Goal: Navigation & Orientation: Find specific page/section

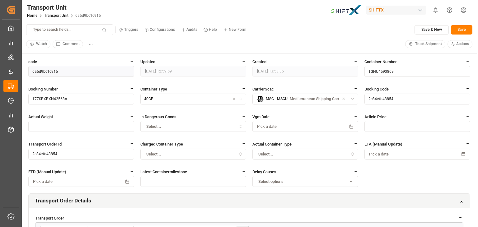
scroll to position [319, 0]
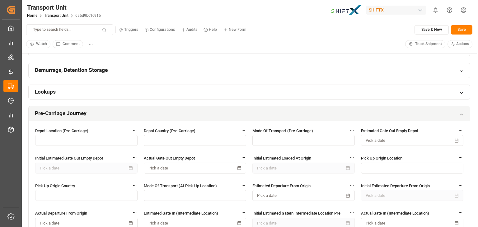
click at [149, 96] on div "Lookups" at bounding box center [249, 92] width 441 height 15
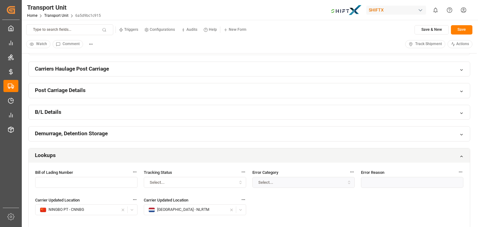
scroll to position [255, 0]
click at [169, 133] on div "Demurrage, Detention Storage" at bounding box center [249, 134] width 441 height 15
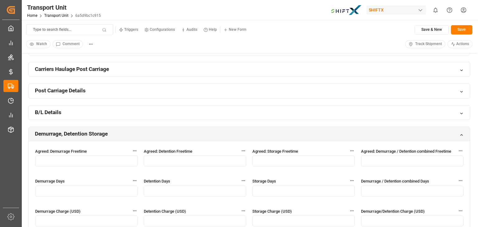
click at [169, 133] on div "Demurrage, Detention Storage" at bounding box center [249, 134] width 441 height 15
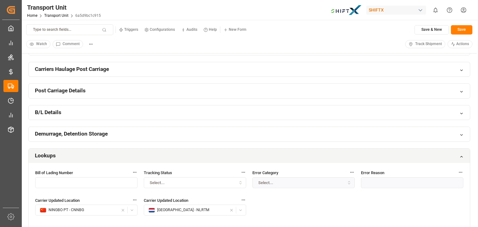
click at [167, 117] on div "B/L Details" at bounding box center [249, 112] width 441 height 15
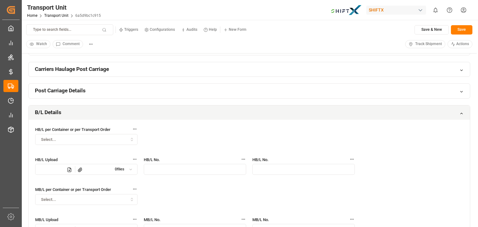
click at [166, 95] on div "Post Carriage Details" at bounding box center [249, 91] width 441 height 15
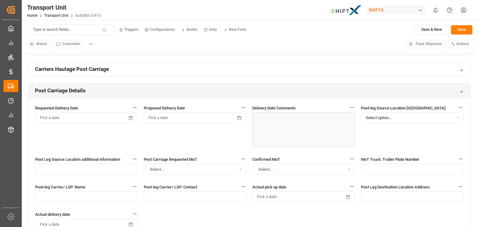
click at [164, 74] on div "Carriers Haulage Post Carriage" at bounding box center [249, 69] width 441 height 15
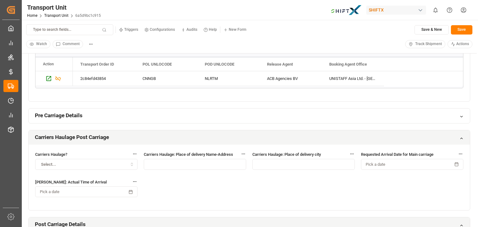
scroll to position [185, 0]
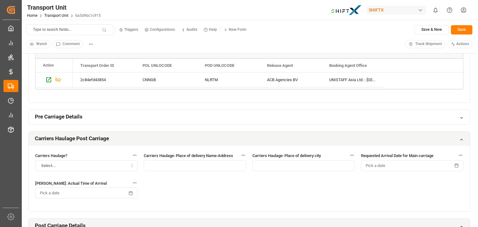
click at [149, 123] on div "Pre Carriage Details" at bounding box center [249, 117] width 441 height 15
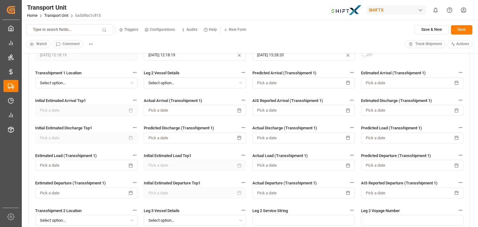
scroll to position [1213, 0]
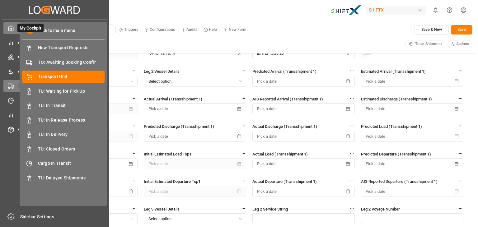
click at [4, 28] on div at bounding box center [8, 28] width 11 height 7
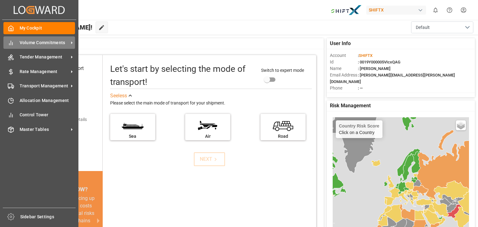
click at [35, 41] on span "Volume Commitments" at bounding box center [44, 43] width 49 height 7
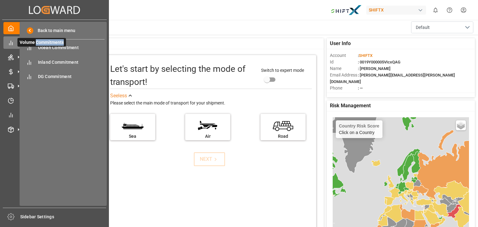
click at [35, 41] on span "Volume Commitments" at bounding box center [41, 42] width 49 height 9
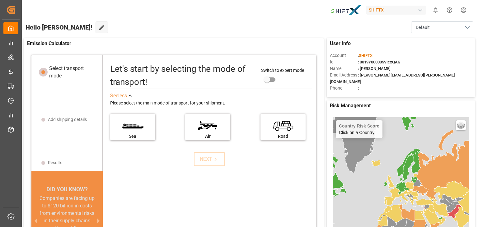
click at [124, 165] on div "NEXT" at bounding box center [209, 159] width 211 height 14
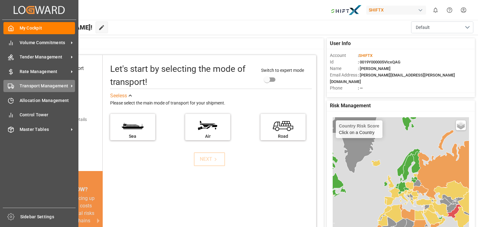
click at [26, 86] on span "Transport Management" at bounding box center [44, 86] width 49 height 7
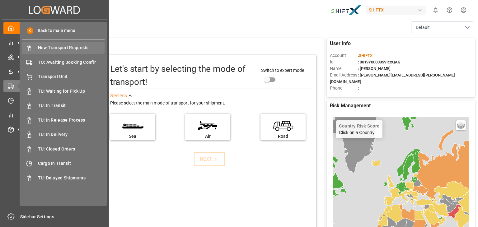
click at [54, 46] on span "New Transport Requests" at bounding box center [71, 47] width 67 height 7
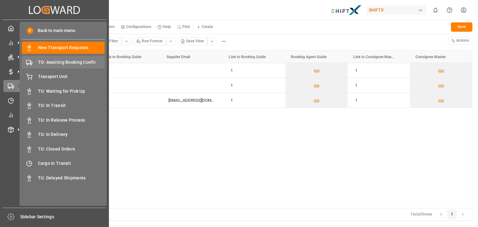
click at [61, 61] on span "TO: Awaiting Booking Confir" at bounding box center [71, 62] width 67 height 7
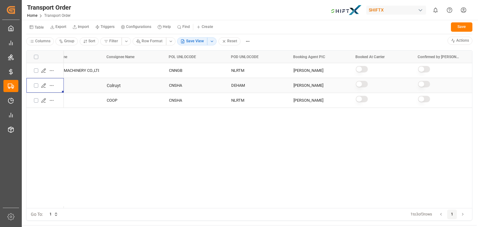
click at [42, 86] on icon "Press SPACE to select this row." at bounding box center [43, 85] width 5 height 5
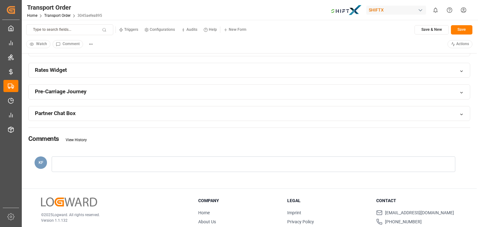
click at [151, 115] on div "Partner Chat Box" at bounding box center [249, 113] width 441 height 15
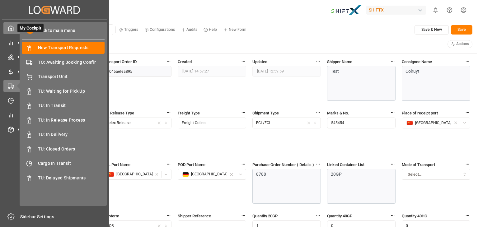
click at [16, 30] on div "My Cockpit My Cockpit" at bounding box center [54, 28] width 102 height 12
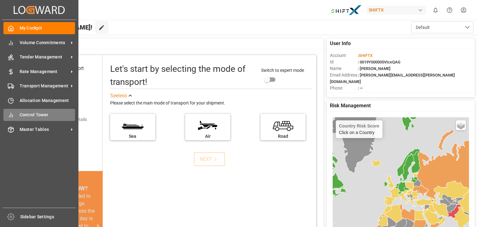
click at [34, 116] on span "Control Tower" at bounding box center [48, 115] width 56 height 7
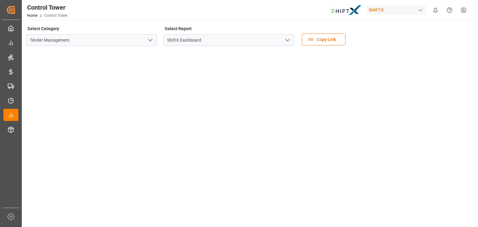
click at [149, 42] on icon "open menu" at bounding box center [150, 39] width 7 height 7
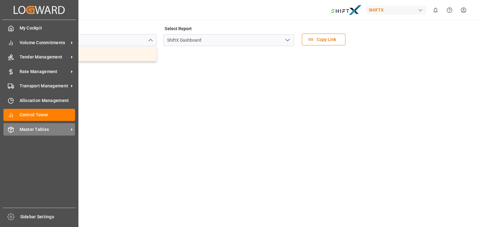
click at [11, 133] on div "Master Tables Master Tables" at bounding box center [39, 129] width 72 height 12
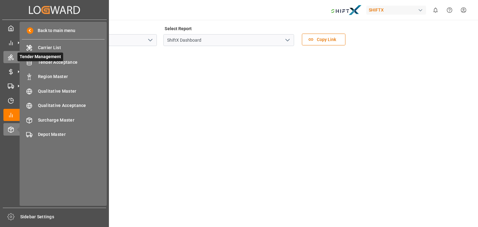
click at [10, 58] on icon at bounding box center [11, 58] width 6 height 6
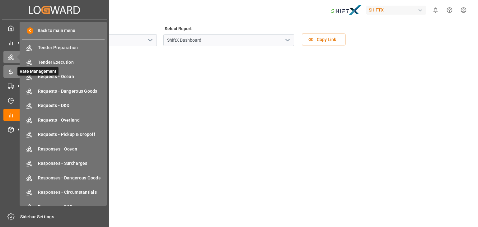
click at [10, 75] on div "Rate Management Rate Management" at bounding box center [54, 71] width 102 height 12
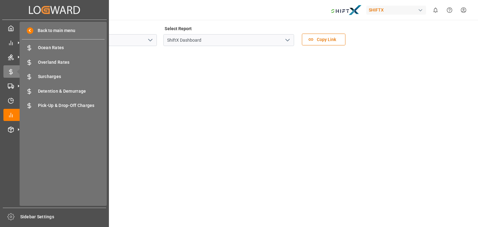
click at [9, 94] on div "My Cockpit My Cockpit Volume Commitments Volume Commitments Tender Management T…" at bounding box center [54, 114] width 105 height 188
click at [12, 103] on icon at bounding box center [10, 100] width 5 height 5
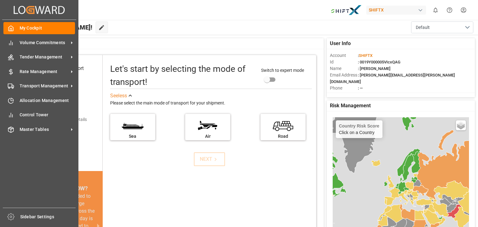
drag, startPoint x: 12, startPoint y: 103, endPoint x: 122, endPoint y: 45, distance: 124.4
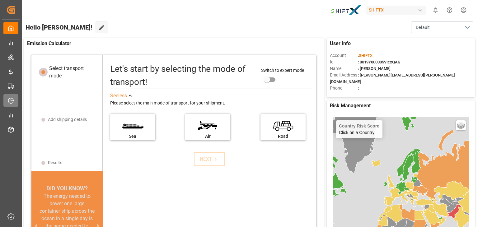
drag, startPoint x: 122, startPoint y: 45, endPoint x: 12, endPoint y: 101, distance: 122.9
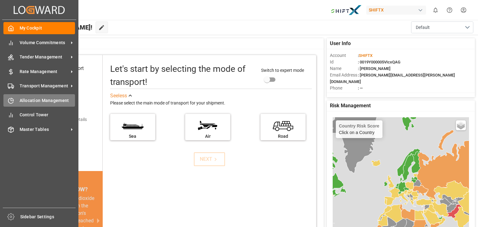
click at [12, 100] on icon at bounding box center [11, 101] width 6 height 6
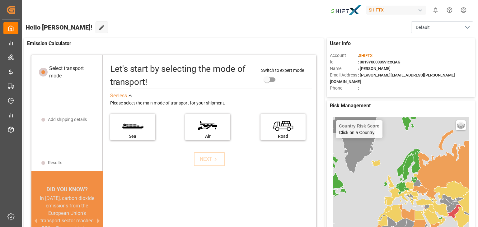
drag, startPoint x: 464, startPoint y: 11, endPoint x: 464, endPoint y: 8, distance: 3.1
drag, startPoint x: 464, startPoint y: 8, endPoint x: 294, endPoint y: 2, distance: 170.3
click at [294, 2] on div "SHIFTX 0 Notifications Only show unread All Mark all categories read No notific…" at bounding box center [247, 10] width 460 height 20
click at [460, 14] on html "Created by potrace 1.15, written by [PERSON_NAME] [DATE]-[DATE] Created by potr…" at bounding box center [239, 113] width 478 height 227
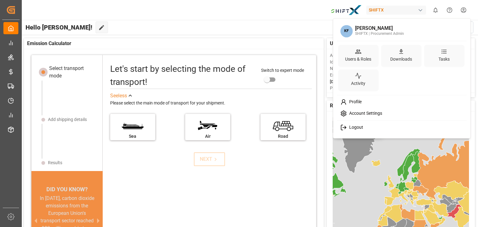
click at [358, 128] on span "Logout" at bounding box center [355, 128] width 16 height 6
